Goal: Task Accomplishment & Management: Manage account settings

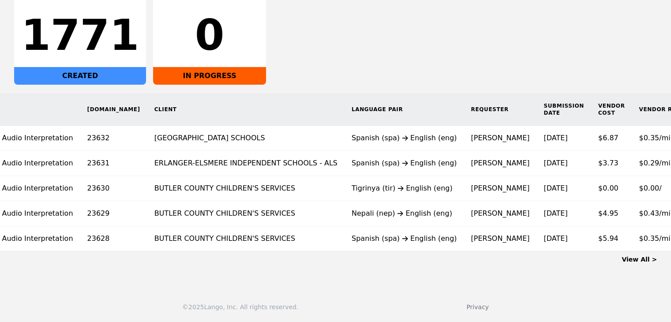
scroll to position [0, 65]
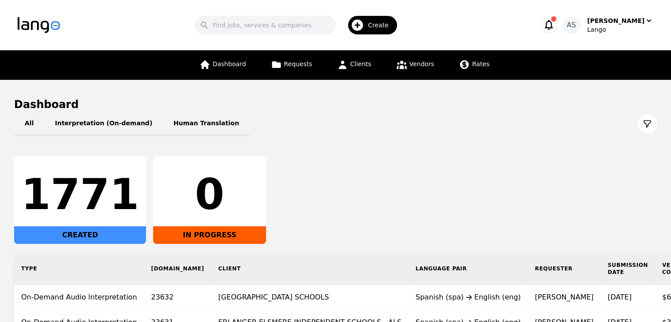
click at [348, 172] on div "1771 CREATED 0 IN PROGRESS" at bounding box center [335, 200] width 643 height 88
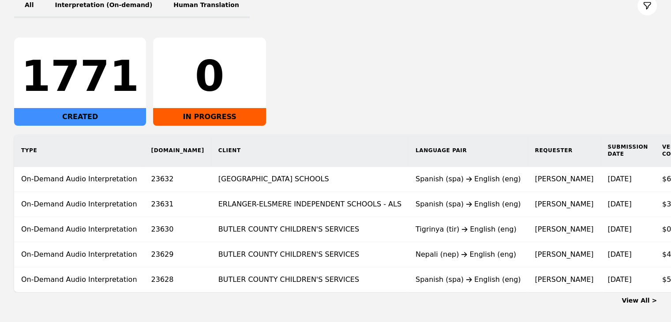
scroll to position [132, 0]
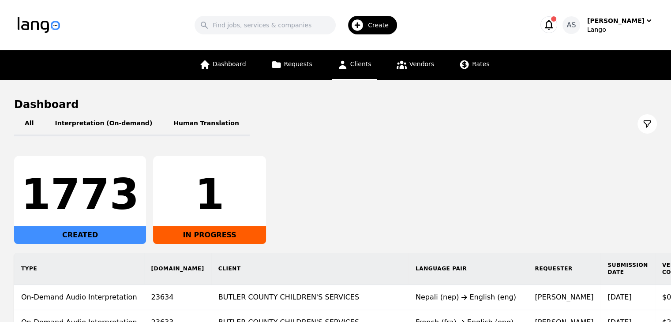
click at [369, 62] on link "Clients" at bounding box center [354, 65] width 45 height 30
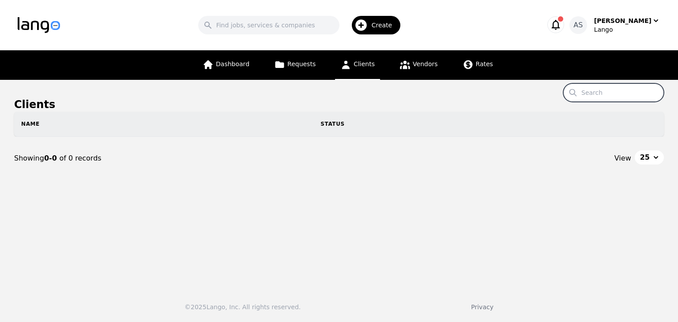
click at [600, 93] on input "Search" at bounding box center [613, 92] width 101 height 19
click at [627, 93] on input "windor" at bounding box center [613, 92] width 101 height 19
paste input "Please onboard: Winton Woods City School District to Lango Platform"
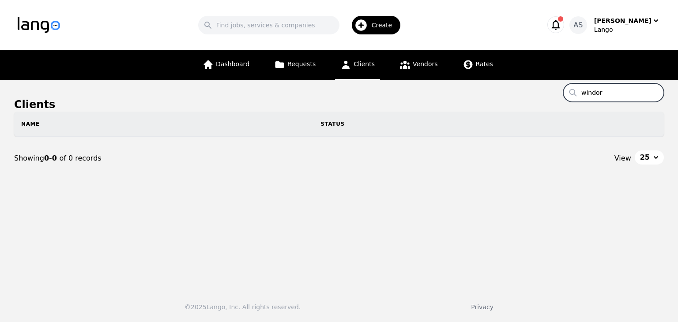
type input "Please onboard: Winton Woods City School District to Lango Platform"
click at [655, 90] on input "Please onboard: Winton Woods City School District to Lango Platform" at bounding box center [613, 92] width 101 height 19
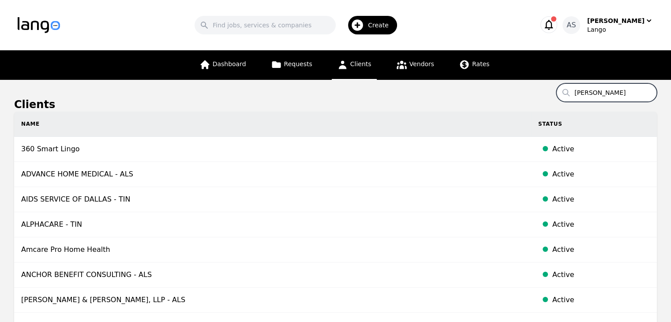
type input "winton"
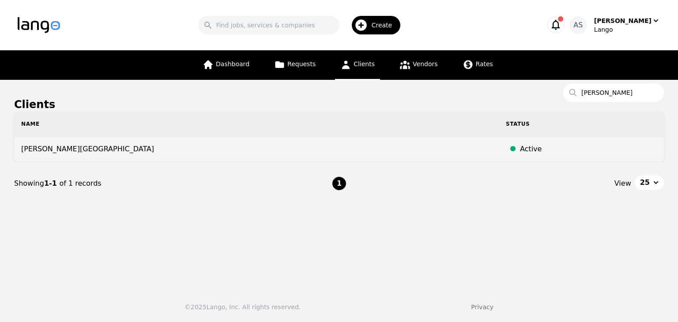
click at [131, 158] on td "WINTON WOODS CITY SCHOOL DISTRICT" at bounding box center [256, 149] width 485 height 25
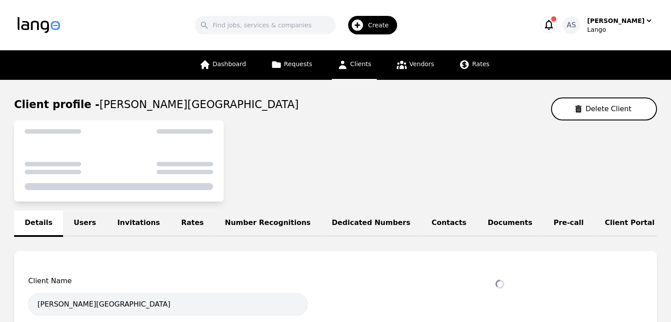
select select "active"
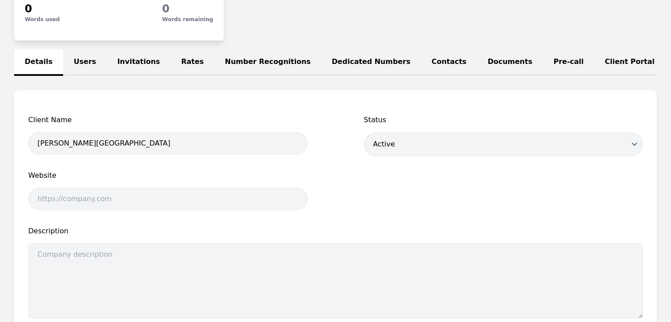
scroll to position [177, 0]
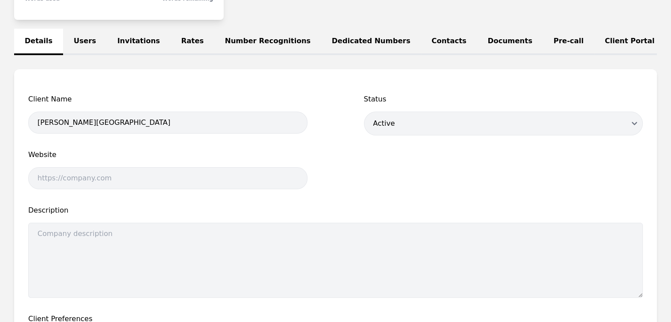
click at [78, 32] on link "Users" at bounding box center [85, 42] width 44 height 26
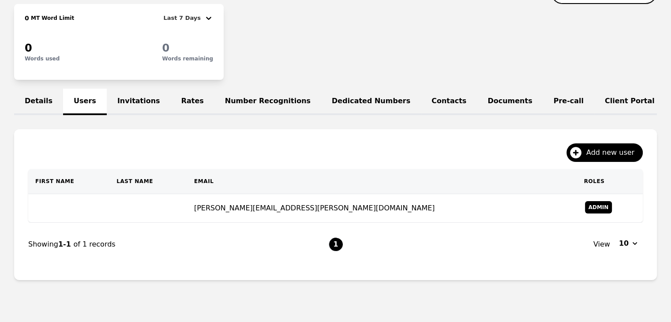
scroll to position [145, 0]
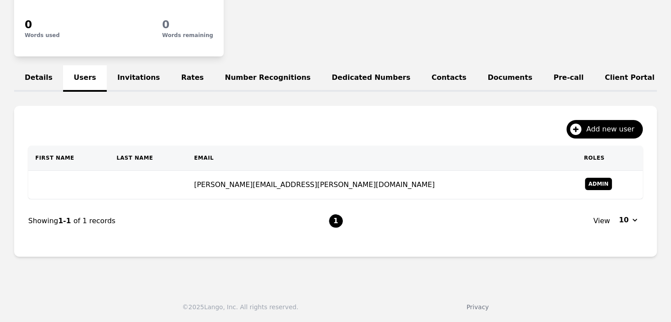
click at [130, 65] on link "Invitations" at bounding box center [139, 78] width 64 height 26
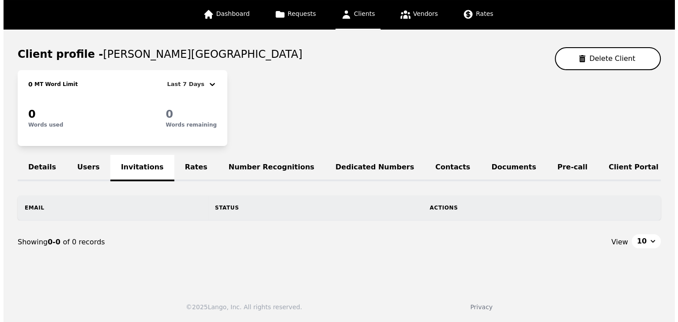
scroll to position [81, 0]
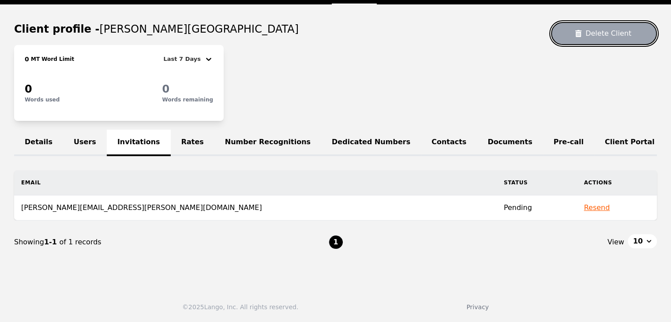
click at [592, 27] on button "Delete Client" at bounding box center [604, 33] width 106 height 23
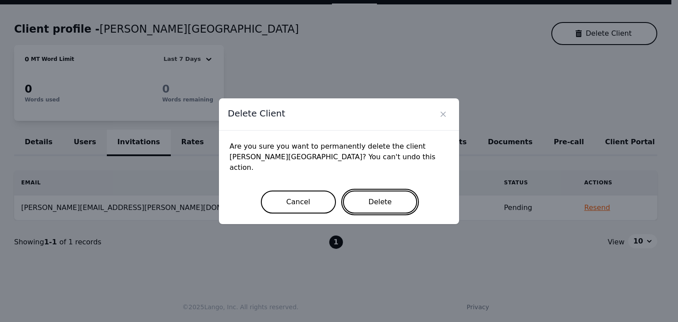
click at [402, 193] on button "Delete" at bounding box center [380, 202] width 75 height 23
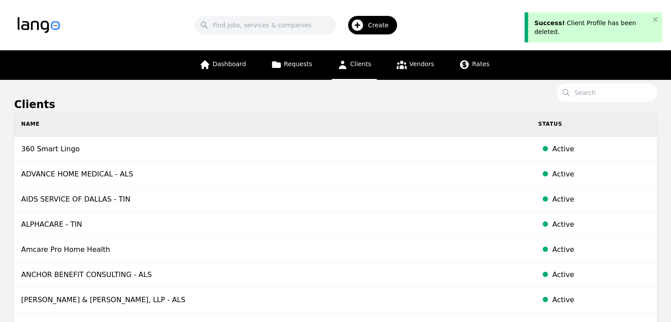
click at [364, 59] on link "Clients" at bounding box center [354, 65] width 45 height 30
click at [381, 16] on div "Create" at bounding box center [372, 25] width 49 height 19
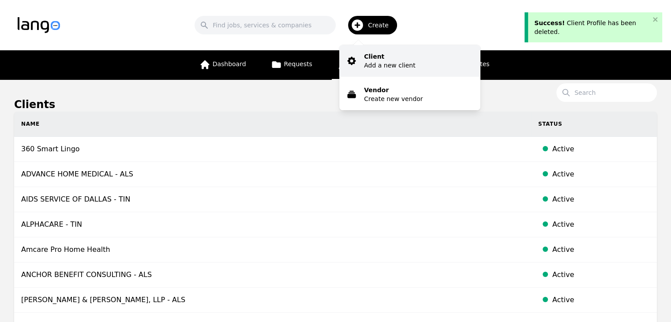
click at [395, 71] on button "Client Add a new client" at bounding box center [409, 61] width 141 height 32
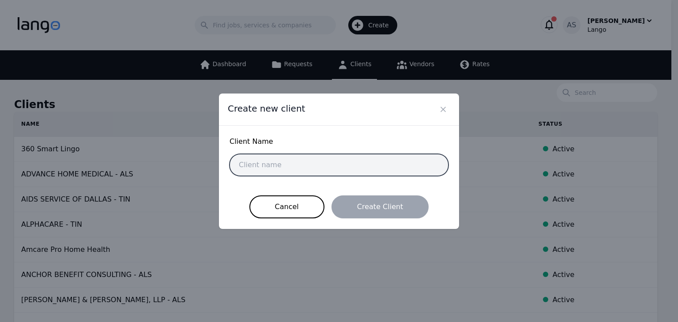
click at [275, 167] on input "text" at bounding box center [338, 165] width 219 height 22
paste input "Winton Woods City School District"
type input "[PERSON_NAME][GEOGRAPHIC_DATA]"
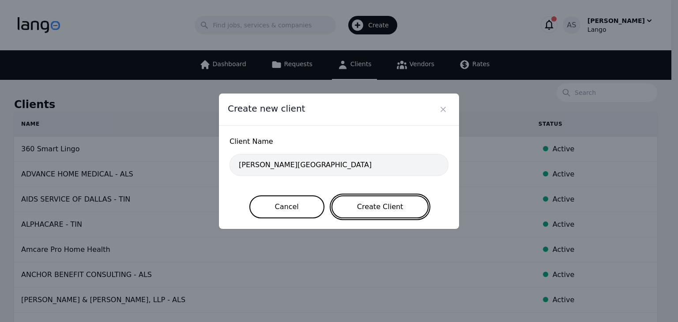
click at [363, 205] on button "Create Client" at bounding box center [380, 206] width 98 height 23
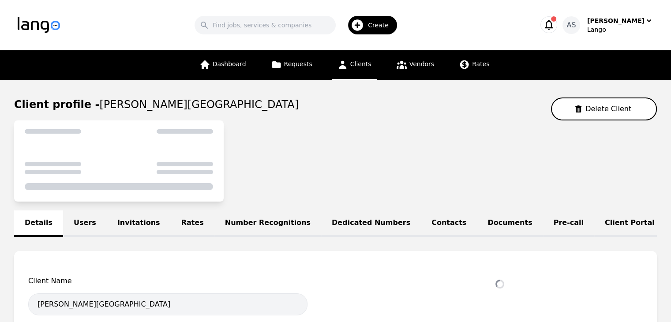
select select "active"
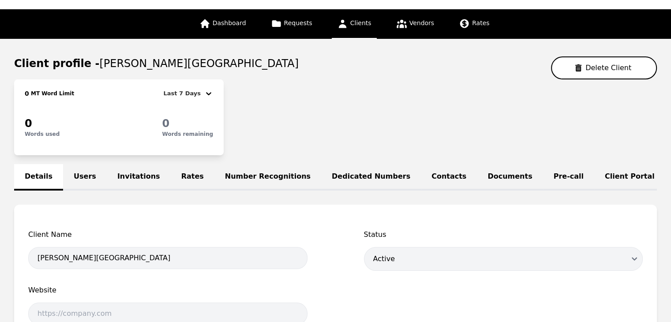
scroll to position [88, 0]
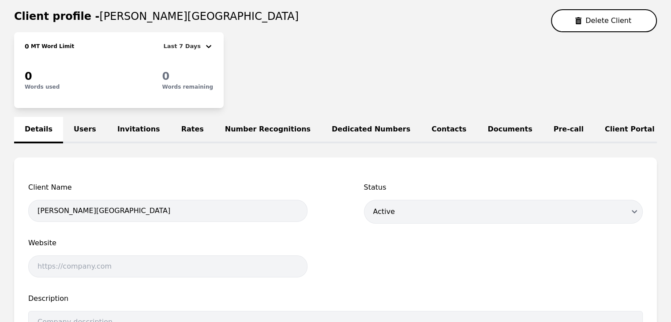
click at [83, 120] on link "Users" at bounding box center [85, 130] width 44 height 26
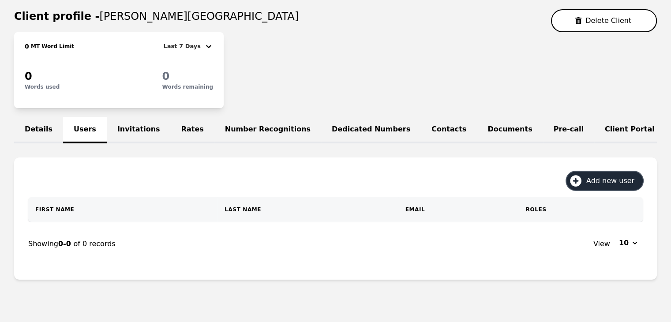
click at [629, 184] on span "Add new user" at bounding box center [613, 181] width 54 height 11
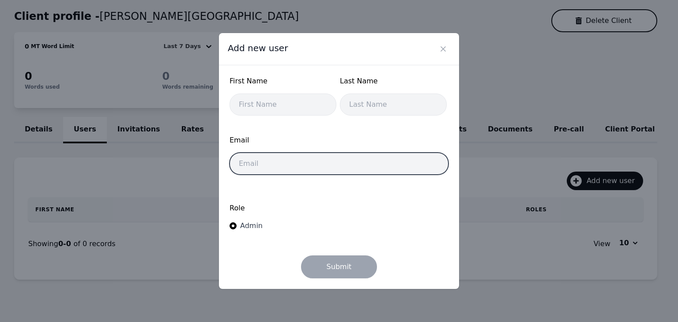
click at [287, 157] on input "email" at bounding box center [338, 164] width 219 height 22
paste input "[PERSON_NAME][EMAIL_ADDRESS][PERSON_NAME][DOMAIN_NAME]"
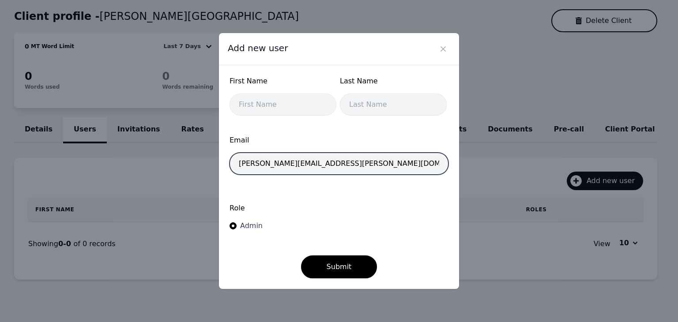
type input "[PERSON_NAME][EMAIL_ADDRESS][PERSON_NAME][DOMAIN_NAME]"
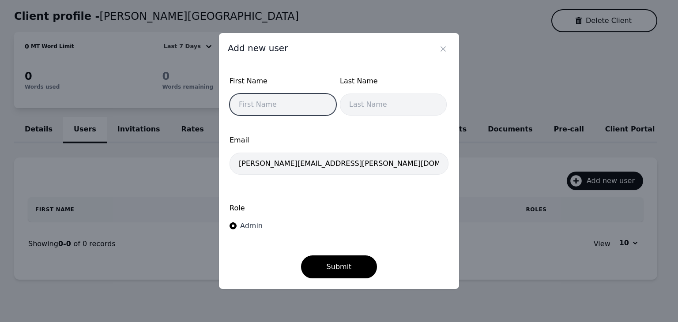
click at [277, 101] on input "text" at bounding box center [282, 105] width 107 height 22
type input "Homan"
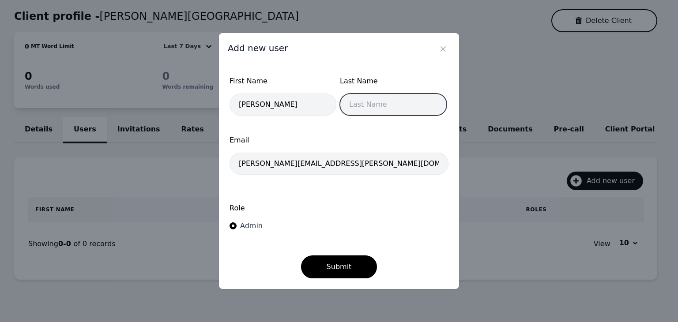
click at [385, 112] on input "text" at bounding box center [393, 105] width 107 height 22
type input "Nelson"
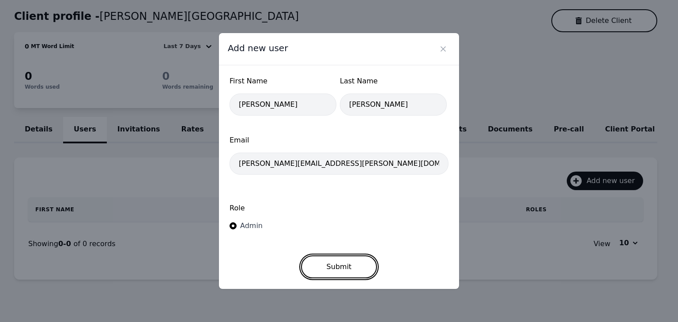
click at [346, 267] on button "Submit" at bounding box center [339, 266] width 76 height 23
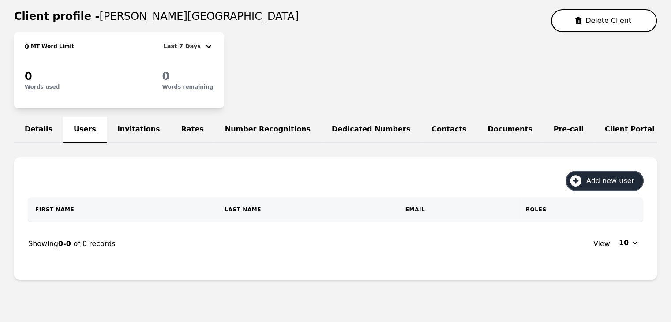
click at [593, 186] on span "Add new user" at bounding box center [613, 181] width 54 height 11
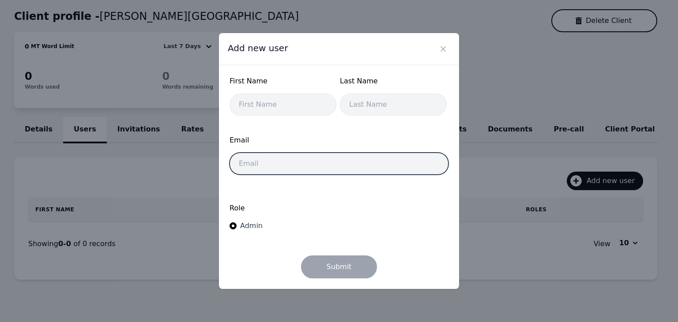
click at [304, 161] on input "email" at bounding box center [338, 164] width 219 height 22
paste input "hargrove.jahquil@wintonwoods.org"
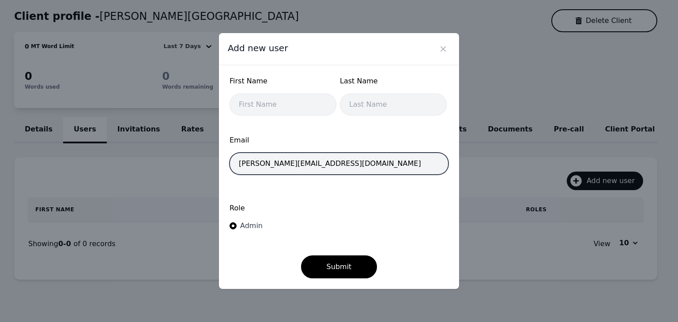
type input "hargrove.jahquil@wintonwoods.org"
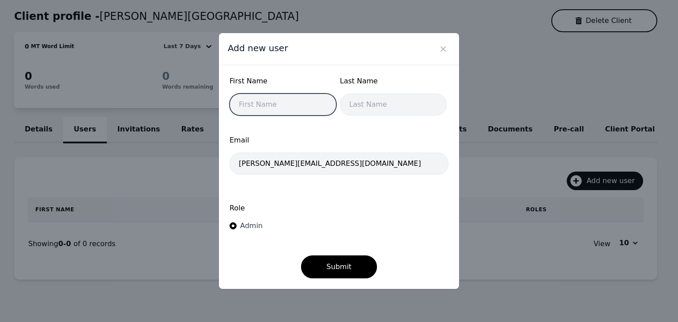
click at [292, 116] on input "text" at bounding box center [282, 105] width 107 height 22
type input "Hargrove"
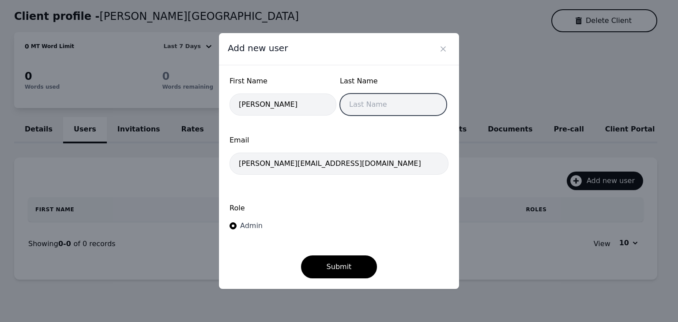
click at [371, 109] on input "text" at bounding box center [393, 105] width 107 height 22
type input "Jahquil"
click at [335, 223] on div "Role Admin" at bounding box center [338, 217] width 219 height 47
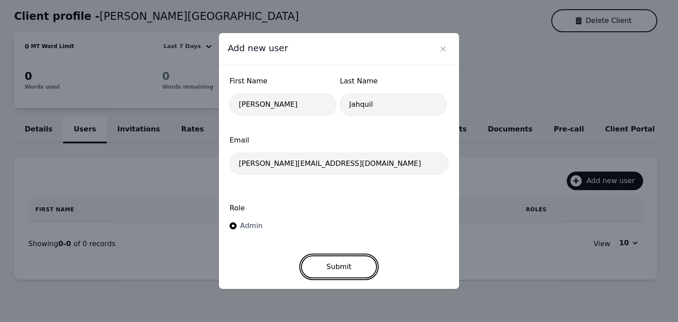
click at [339, 269] on button "Submit" at bounding box center [339, 266] width 76 height 23
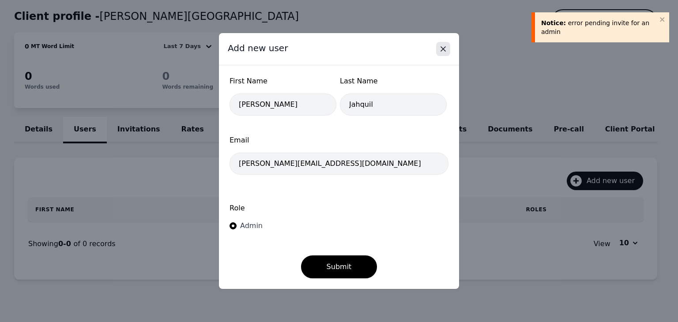
click at [446, 52] on icon "Close" at bounding box center [443, 49] width 9 height 9
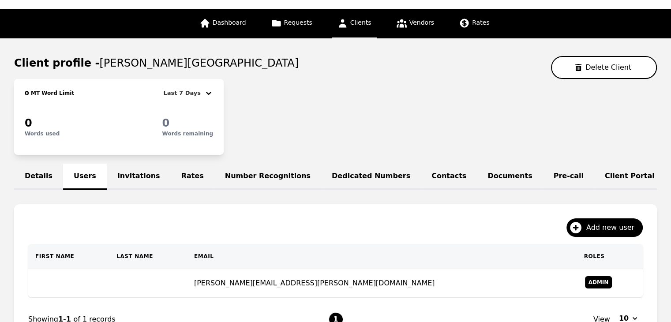
scroll to position [88, 0]
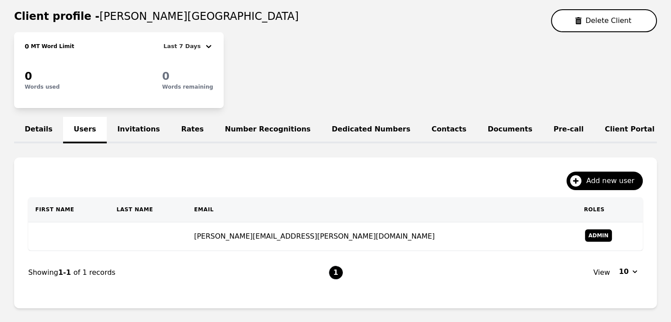
click at [121, 133] on link "Invitations" at bounding box center [139, 130] width 64 height 26
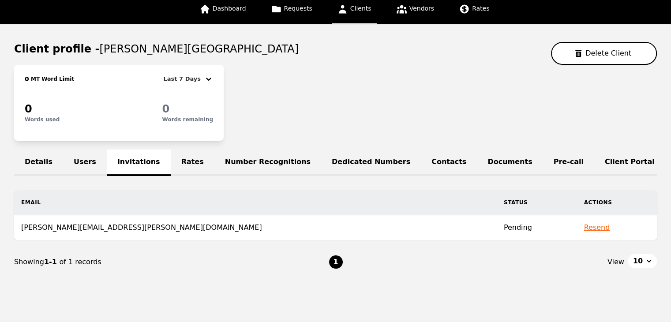
scroll to position [81, 0]
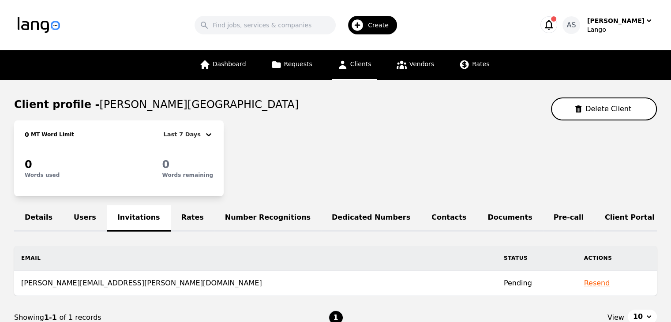
click at [88, 214] on link "Users" at bounding box center [85, 218] width 44 height 26
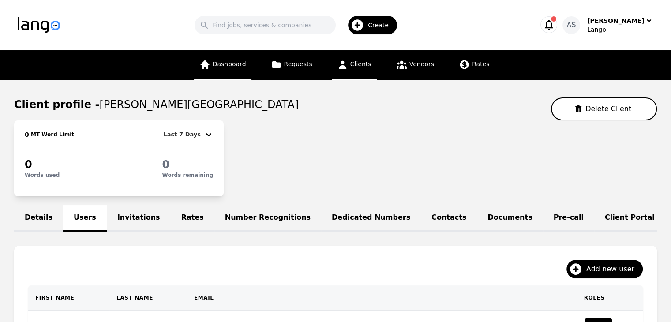
click at [248, 57] on link "Dashboard" at bounding box center [222, 65] width 57 height 30
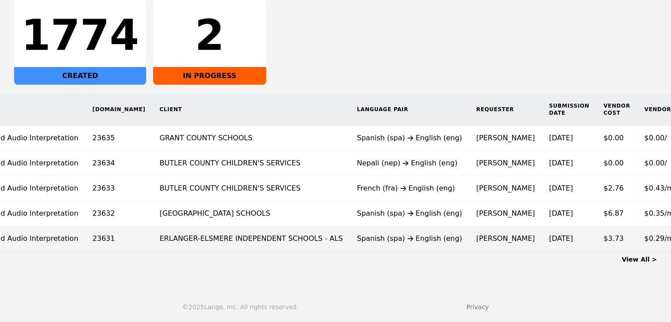
scroll to position [0, 61]
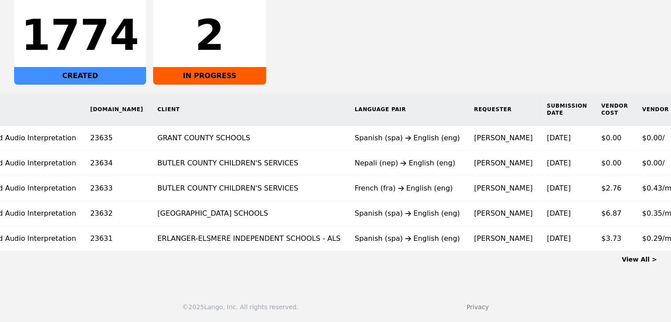
click at [355, 135] on div "Spanish (spa) English (eng)" at bounding box center [407, 138] width 105 height 11
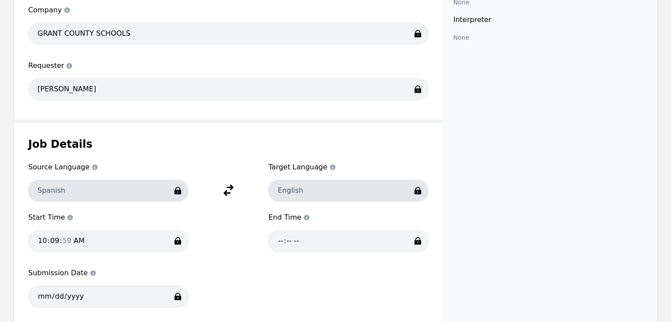
scroll to position [327, 0]
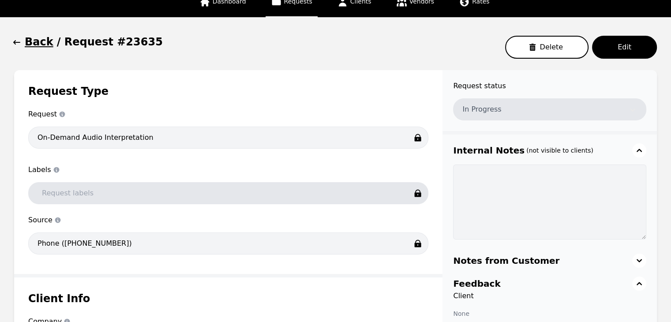
click at [24, 39] on button "Back" at bounding box center [33, 42] width 39 height 14
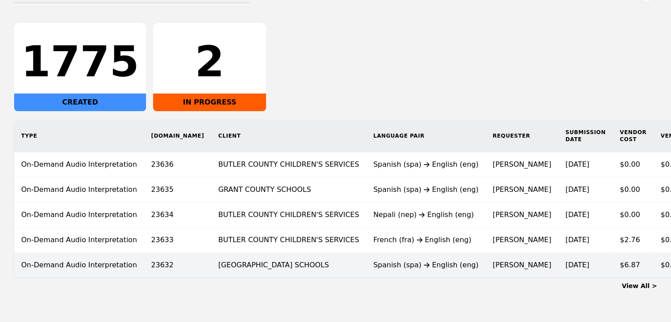
scroll to position [165, 0]
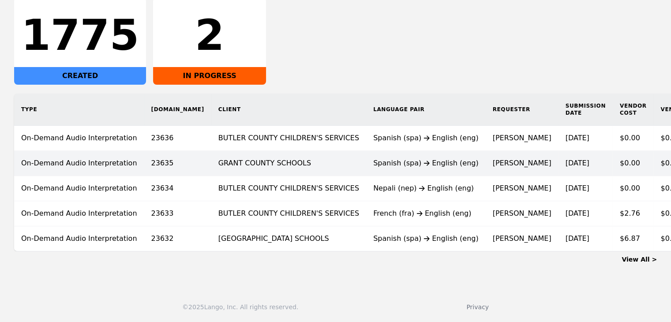
click at [269, 161] on td "GRANT COUNTY SCHOOLS" at bounding box center [288, 163] width 155 height 25
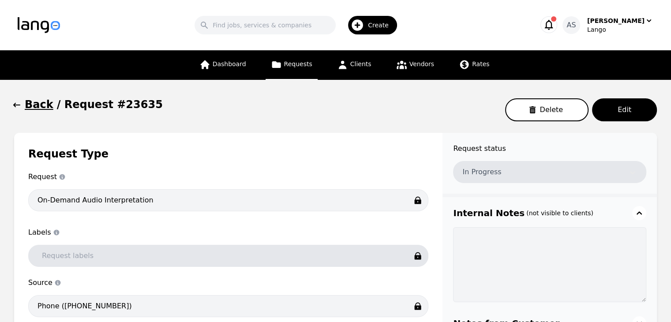
click at [30, 101] on h1 "Back" at bounding box center [39, 105] width 29 height 14
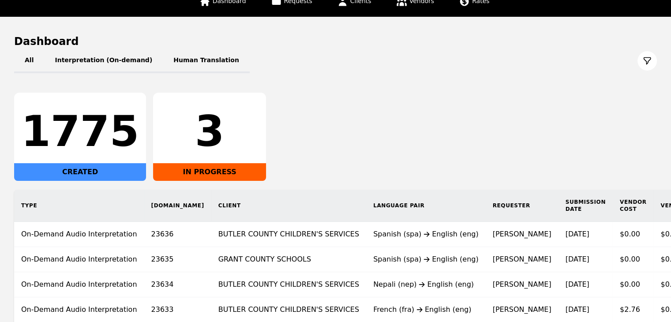
scroll to position [114, 0]
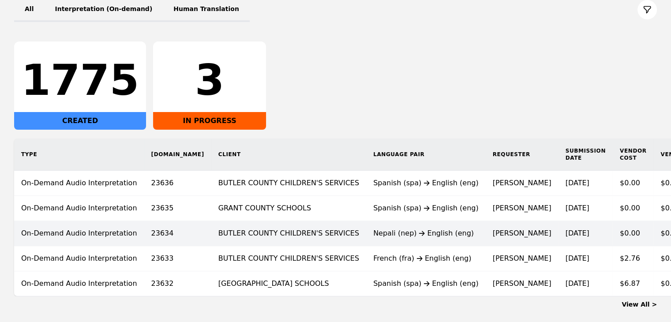
click at [298, 234] on td "BUTLER COUNTY CHILDREN'S SERVICES" at bounding box center [288, 233] width 155 height 25
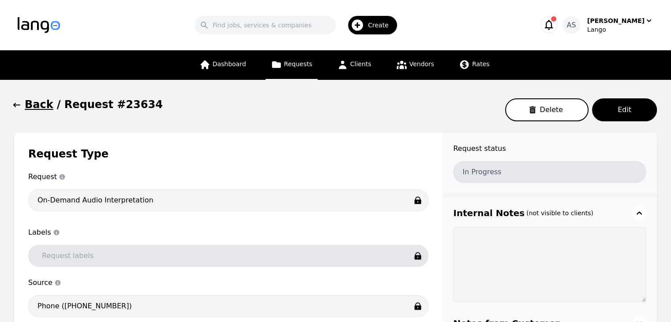
click at [22, 104] on button "Back" at bounding box center [33, 105] width 39 height 14
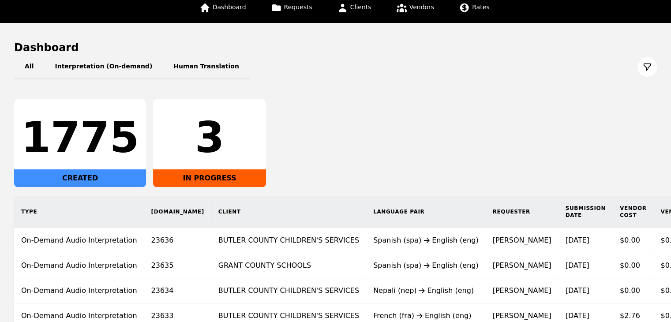
scroll to position [114, 0]
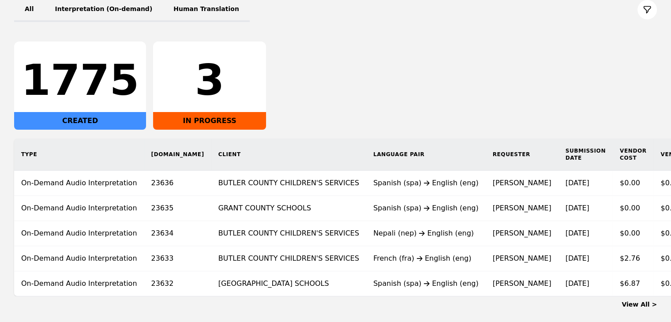
click at [640, 308] on link "View All >" at bounding box center [639, 304] width 35 height 7
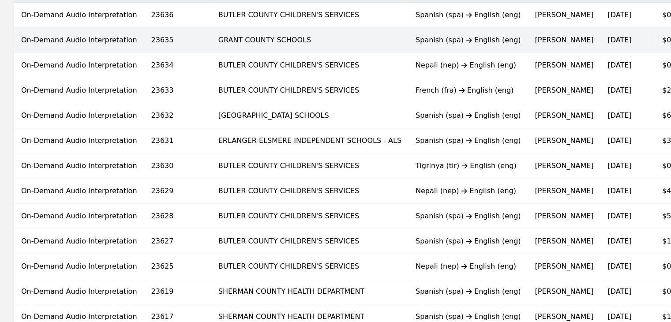
scroll to position [132, 0]
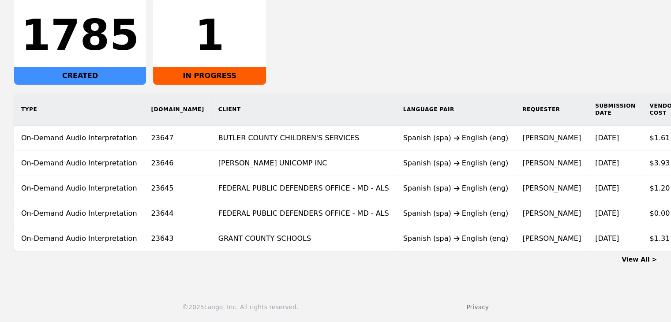
click at [637, 260] on link "View All >" at bounding box center [639, 259] width 35 height 7
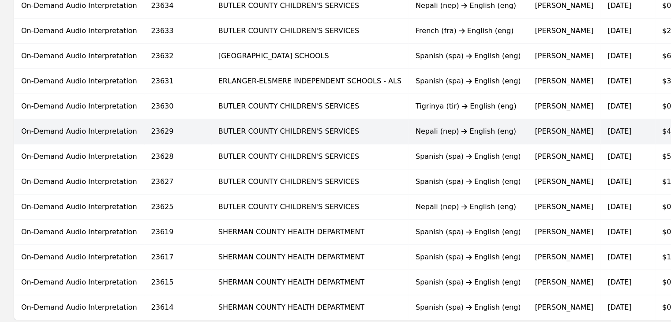
scroll to position [574, 0]
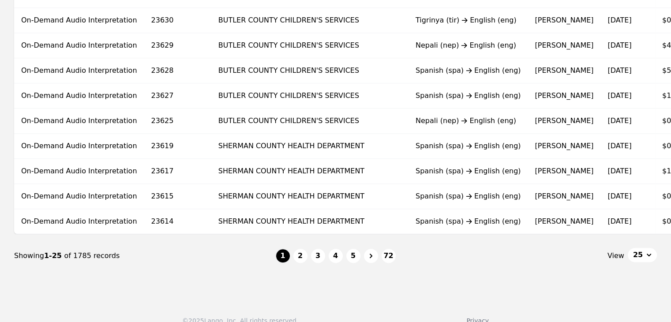
click at [301, 260] on button "2" at bounding box center [300, 256] width 14 height 14
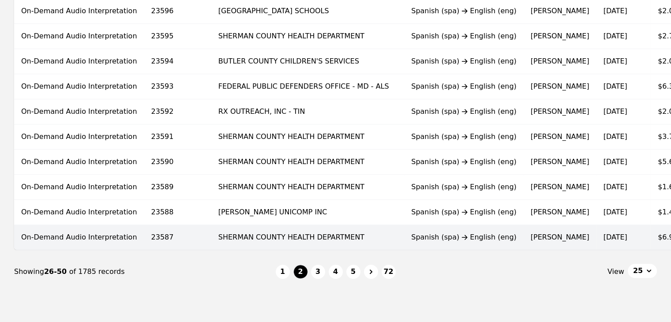
scroll to position [574, 0]
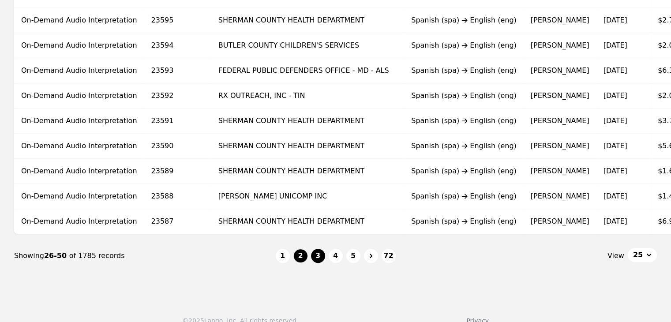
click at [315, 255] on button "3" at bounding box center [318, 256] width 14 height 14
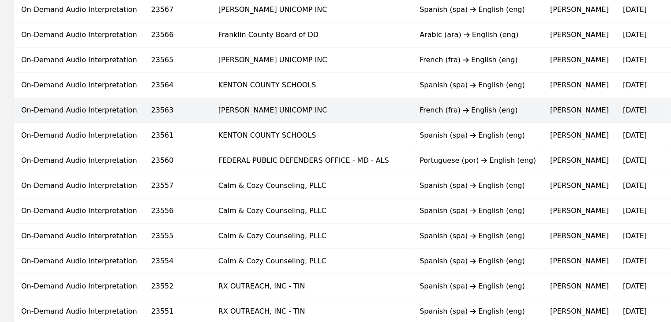
scroll to position [591, 0]
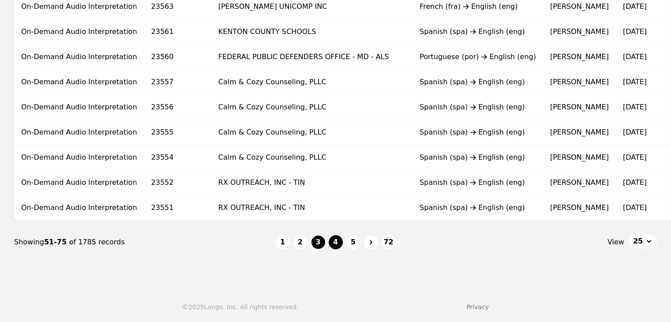
click at [335, 240] on button "4" at bounding box center [336, 242] width 14 height 14
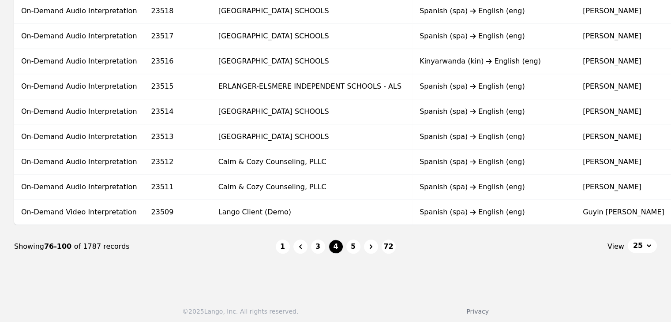
scroll to position [591, 0]
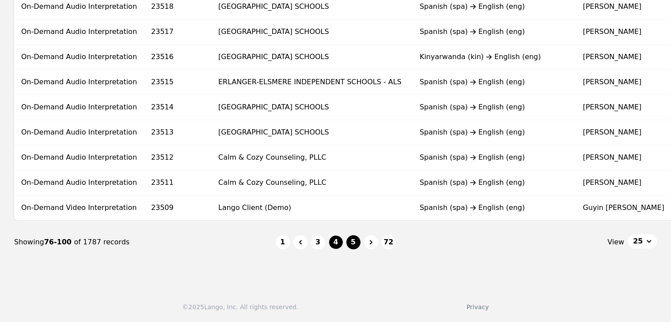
click at [346, 240] on button "5" at bounding box center [353, 242] width 14 height 14
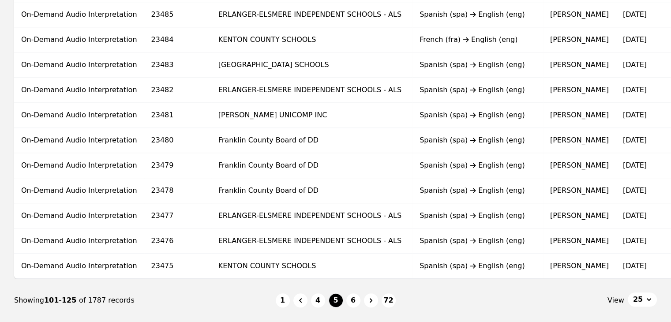
scroll to position [530, 0]
click at [359, 305] on button "6" at bounding box center [353, 300] width 14 height 14
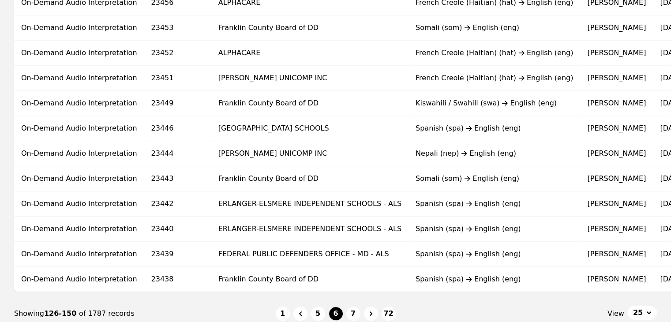
scroll to position [530, 0]
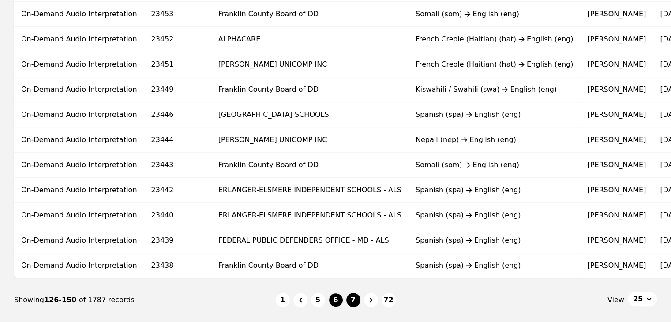
click at [354, 302] on button "7" at bounding box center [353, 300] width 14 height 14
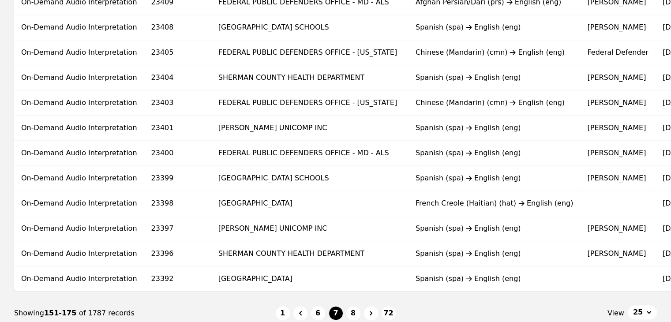
scroll to position [530, 0]
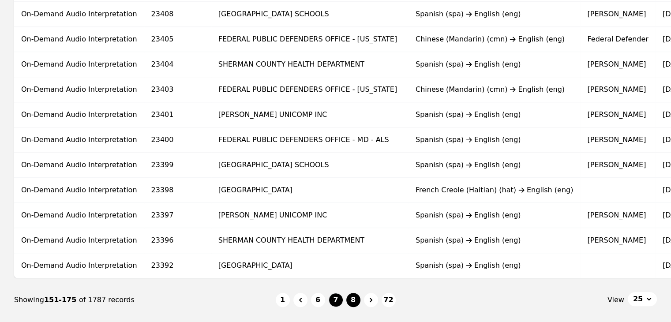
click at [353, 297] on button "8" at bounding box center [353, 300] width 14 height 14
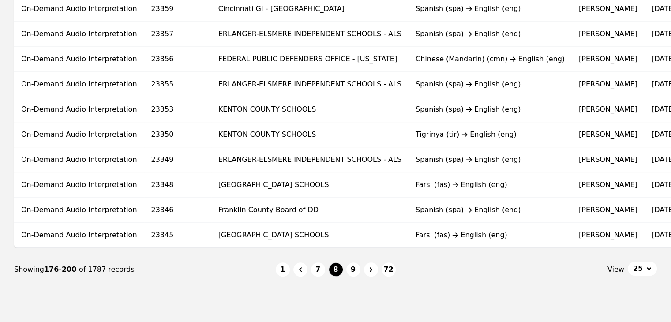
scroll to position [574, 0]
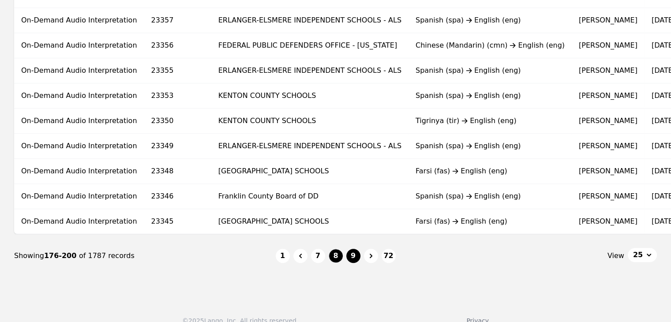
click at [352, 261] on button "9" at bounding box center [353, 256] width 14 height 14
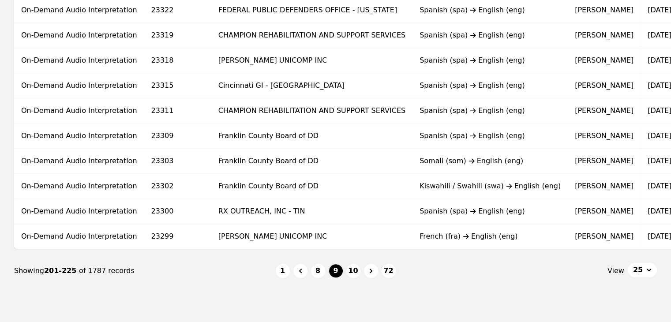
scroll to position [591, 0]
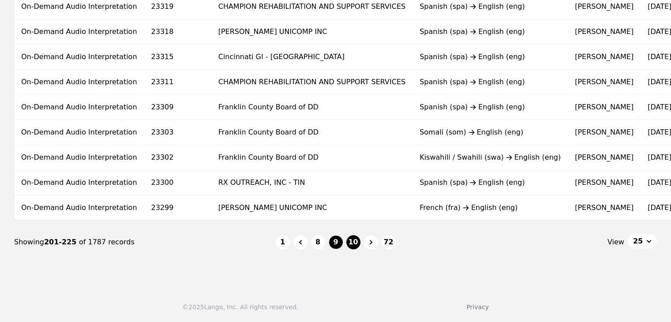
click at [347, 243] on button "10" at bounding box center [353, 242] width 14 height 14
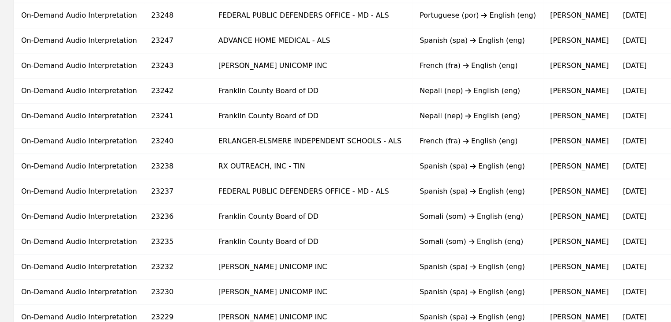
scroll to position [530, 0]
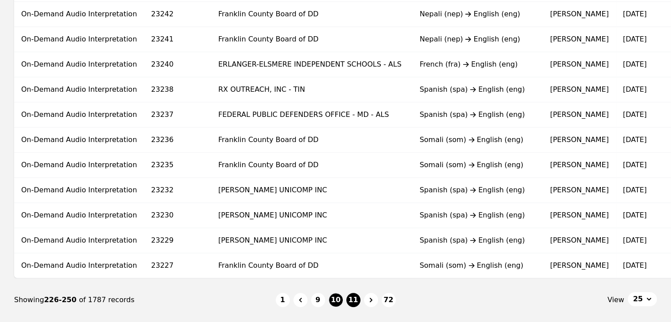
click at [357, 307] on button "11" at bounding box center [353, 300] width 14 height 14
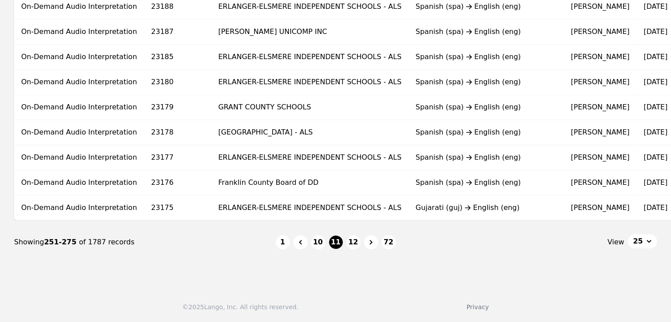
scroll to position [591, 0]
click at [351, 241] on button "12" at bounding box center [353, 242] width 14 height 14
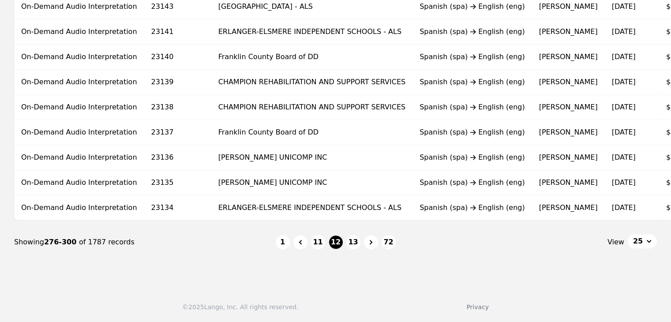
scroll to position [591, 0]
click at [349, 239] on button "13" at bounding box center [353, 242] width 14 height 14
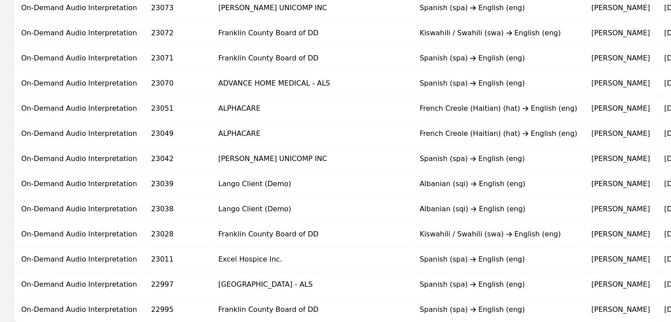
scroll to position [574, 0]
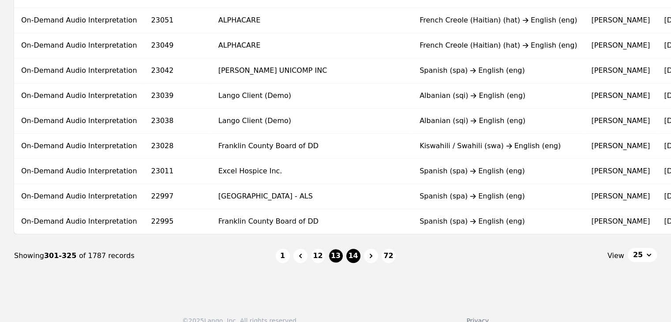
click at [357, 262] on button "14" at bounding box center [353, 256] width 14 height 14
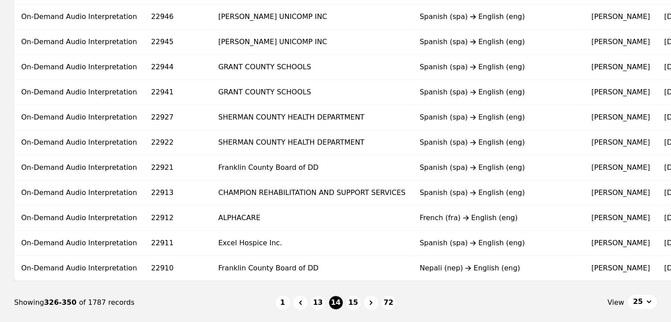
scroll to position [574, 0]
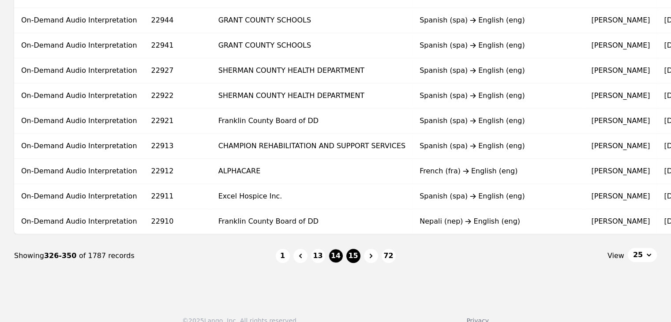
click at [351, 261] on button "15" at bounding box center [353, 256] width 14 height 14
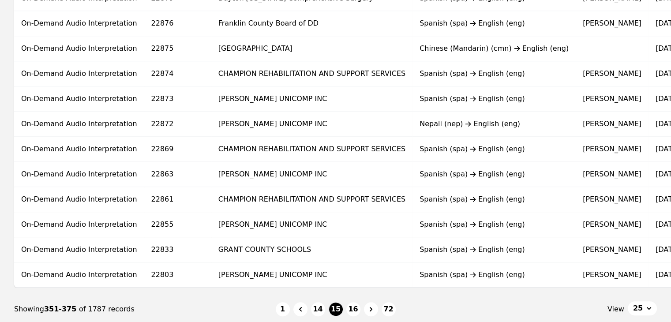
scroll to position [574, 0]
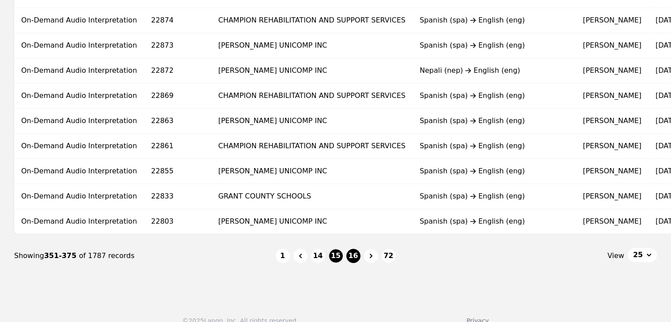
click at [348, 259] on button "16" at bounding box center [353, 256] width 14 height 14
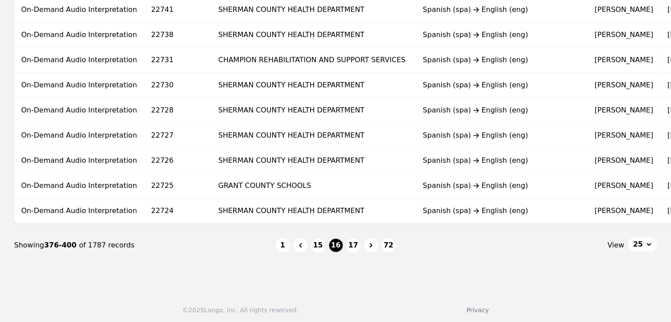
scroll to position [591, 0]
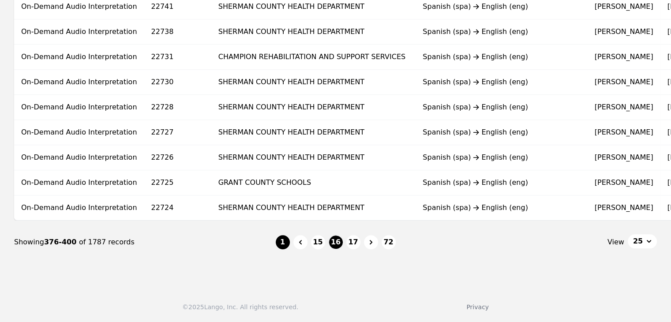
click at [286, 242] on button "1" at bounding box center [283, 242] width 14 height 14
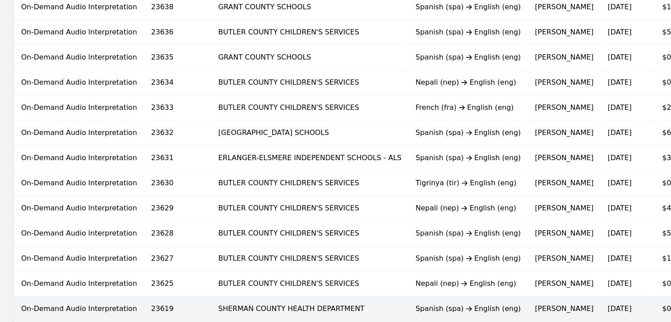
scroll to position [591, 0]
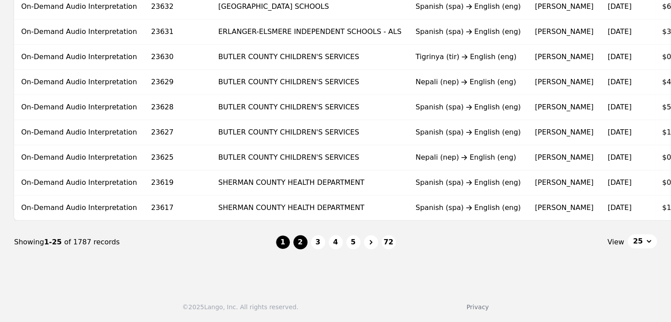
click at [301, 243] on button "2" at bounding box center [300, 242] width 14 height 14
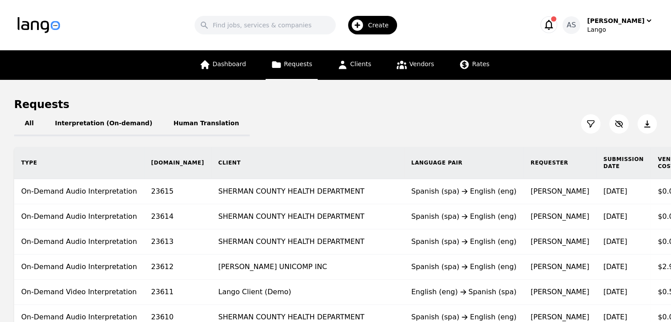
click at [591, 127] on icon at bounding box center [590, 124] width 9 height 9
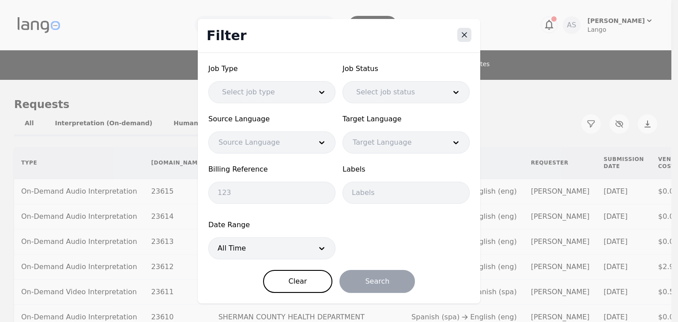
click at [462, 33] on icon "Close" at bounding box center [464, 35] width 4 height 4
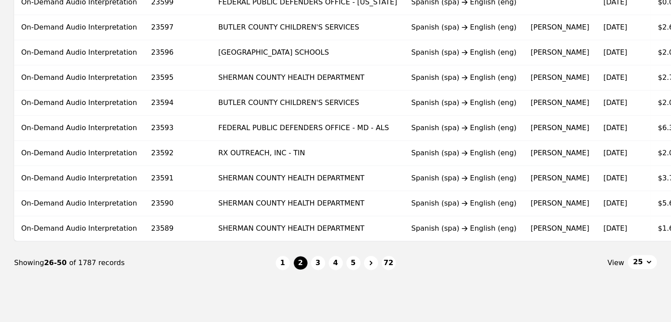
scroll to position [591, 0]
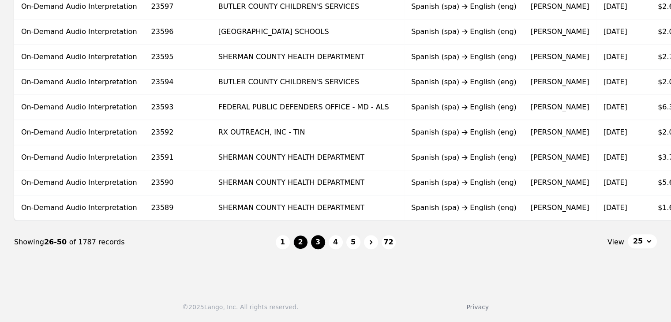
click at [322, 243] on button "3" at bounding box center [318, 242] width 14 height 14
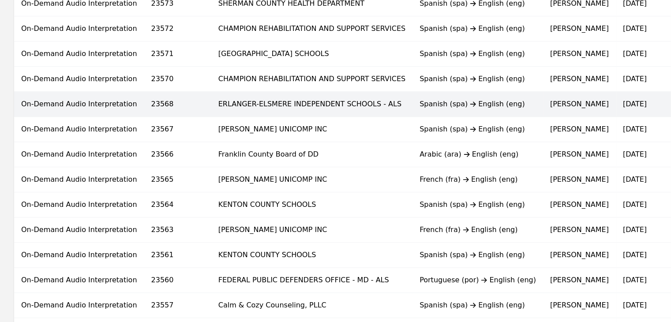
scroll to position [591, 0]
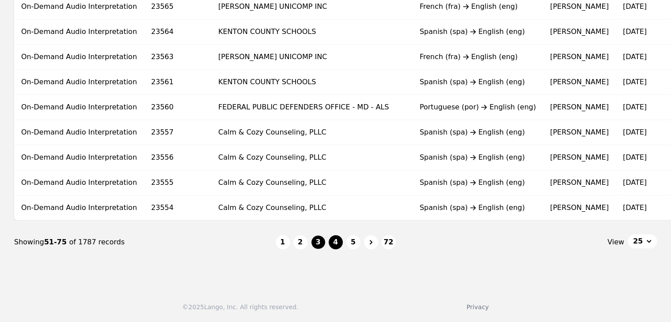
click at [333, 248] on button "4" at bounding box center [336, 242] width 14 height 14
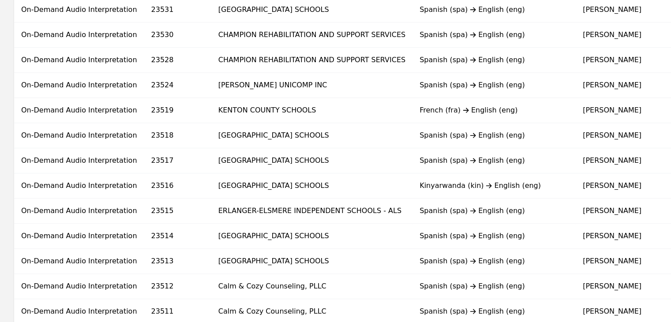
scroll to position [591, 0]
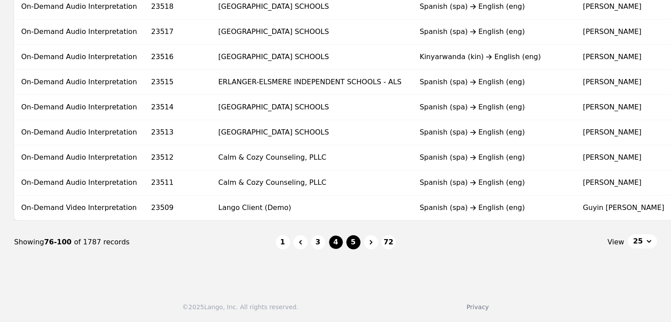
click at [352, 245] on button "5" at bounding box center [353, 242] width 14 height 14
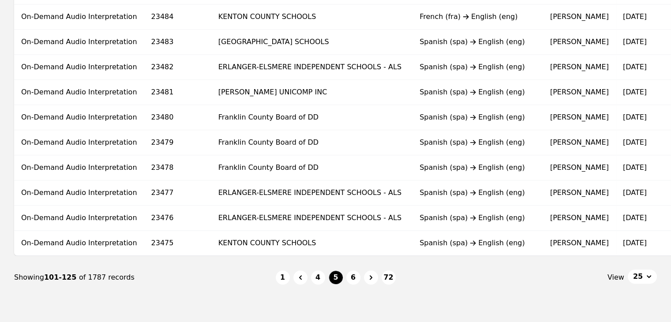
scroll to position [591, 0]
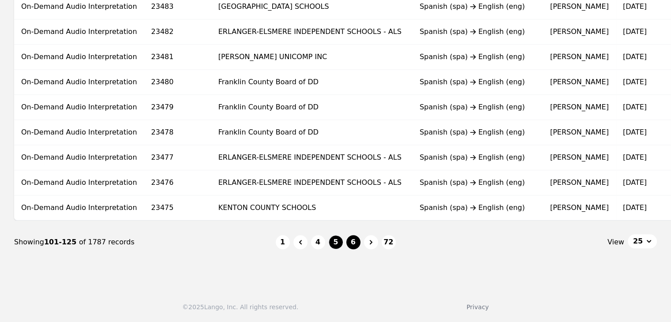
click at [351, 245] on button "6" at bounding box center [353, 242] width 14 height 14
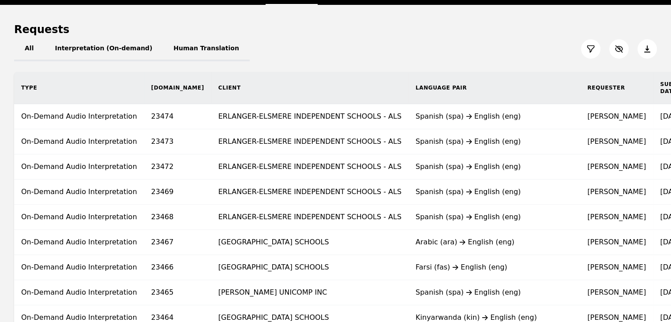
scroll to position [17, 0]
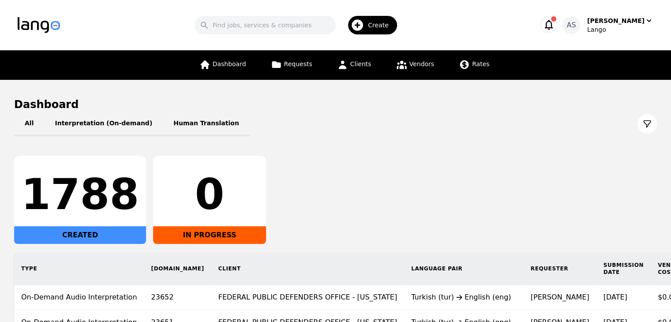
click at [643, 129] on button at bounding box center [647, 123] width 19 height 19
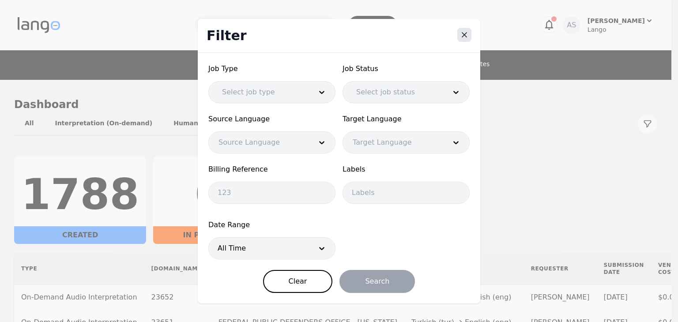
click at [464, 39] on icon "Close" at bounding box center [464, 34] width 9 height 9
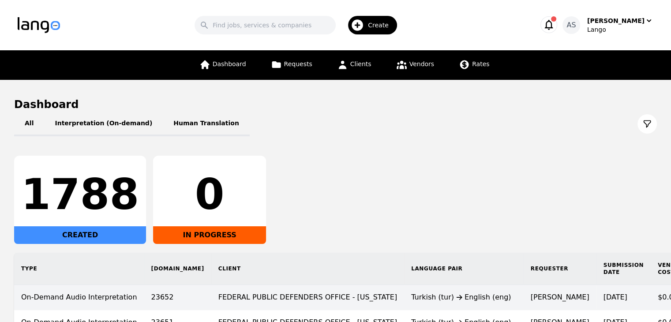
click at [411, 297] on div "Turkish (tur) English (eng)" at bounding box center [463, 297] width 105 height 11
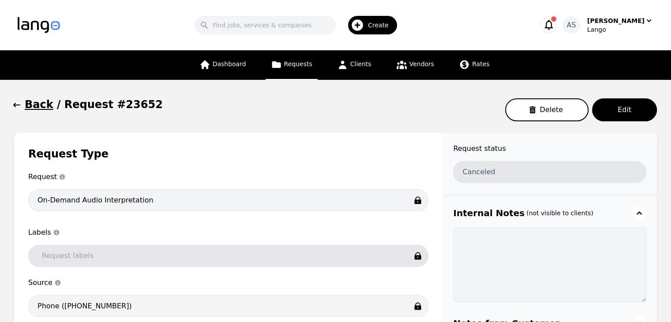
click at [23, 105] on button "Back" at bounding box center [33, 105] width 39 height 14
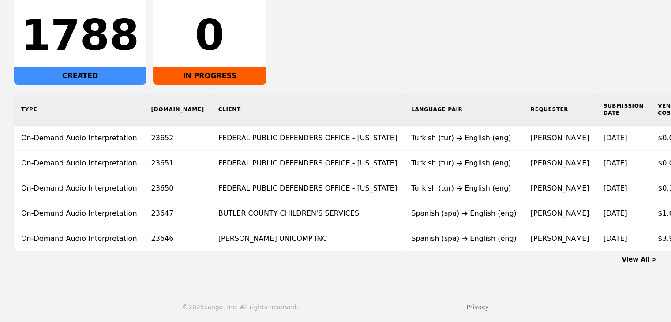
scroll to position [0, 48]
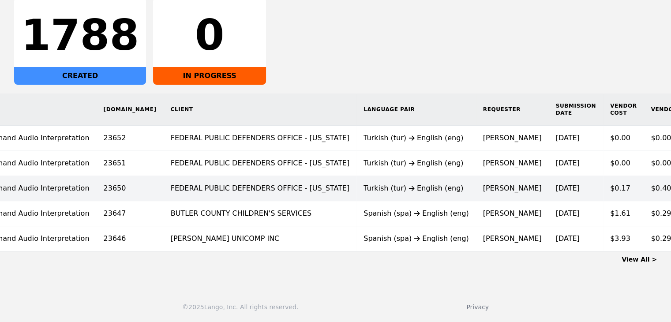
click at [360, 189] on td "Turkish (tur) English (eng)" at bounding box center [417, 188] width 120 height 25
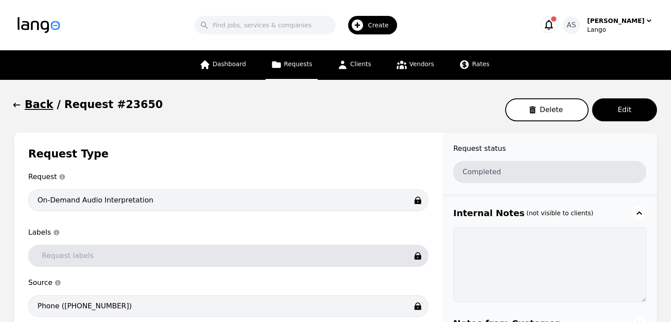
click at [20, 108] on icon "button" at bounding box center [16, 105] width 9 height 9
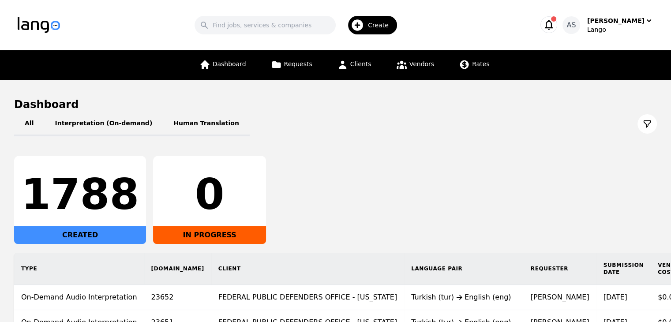
scroll to position [88, 0]
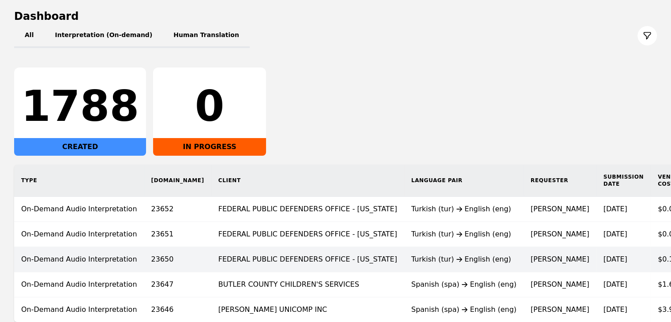
click at [404, 269] on td "Turkish (tur) English (eng)" at bounding box center [464, 259] width 120 height 25
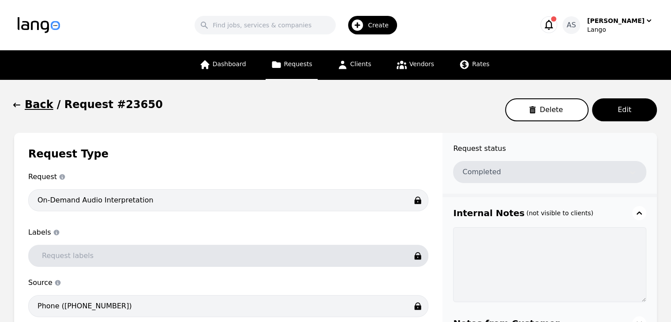
click at [16, 104] on icon "button" at bounding box center [16, 105] width 9 height 9
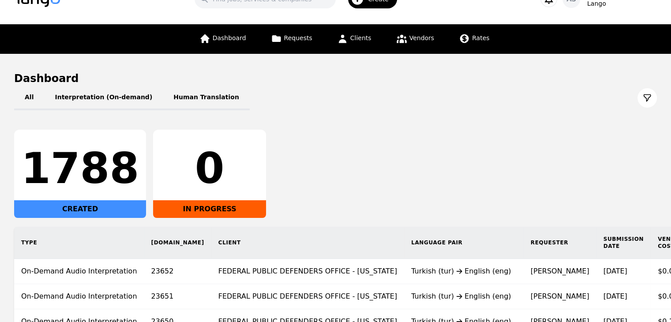
scroll to position [33, 0]
